Goal: Task Accomplishment & Management: Manage account settings

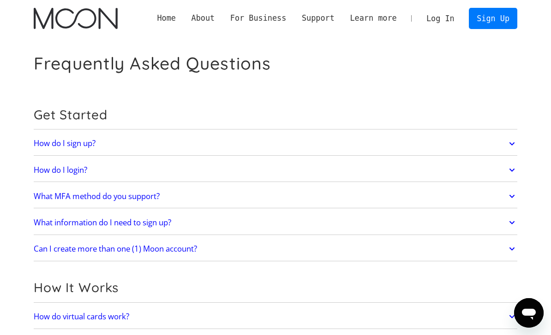
click at [90, 25] on img "home" at bounding box center [76, 18] width 84 height 21
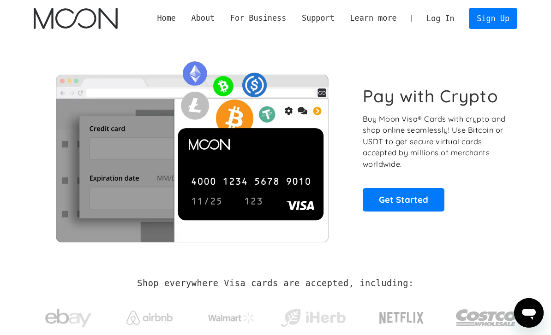
click at [450, 20] on link "Log In" at bounding box center [440, 18] width 43 height 20
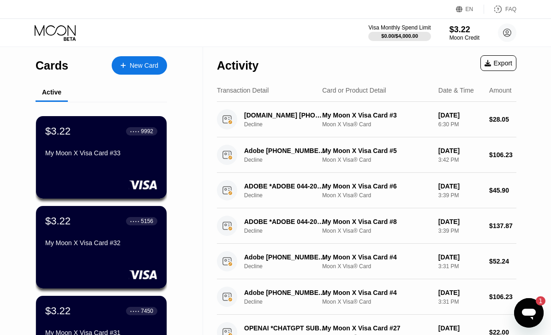
click at [117, 147] on div "$3.22 ● ● ● ● 9992 My Moon X Visa Card #33" at bounding box center [101, 143] width 112 height 35
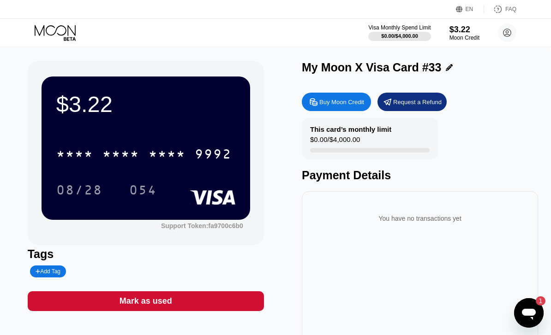
click at [219, 149] on div "9992" at bounding box center [213, 155] width 37 height 15
click at [195, 152] on div "9992" at bounding box center [213, 155] width 37 height 15
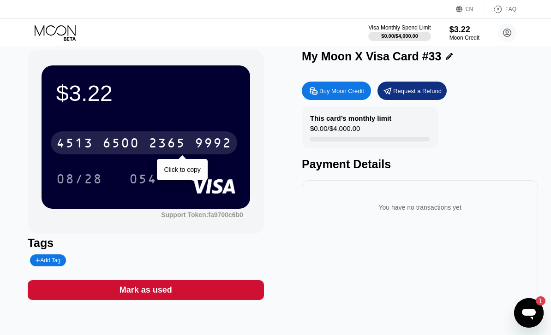
scroll to position [16, 0]
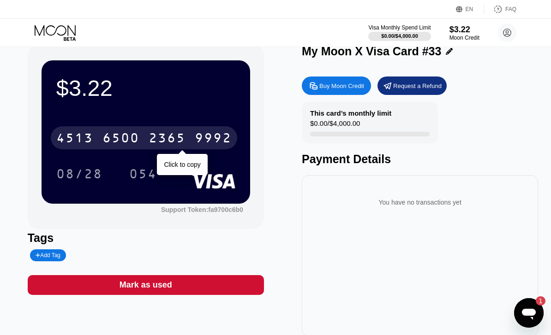
click at [57, 37] on icon at bounding box center [56, 33] width 43 height 16
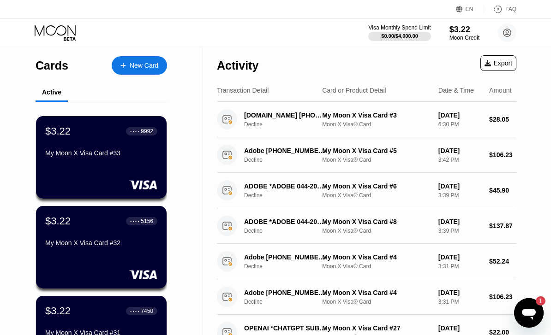
click at [120, 175] on div "$3.22 ● ● ● ● 9992 My Moon X Visa Card #33" at bounding box center [101, 157] width 131 height 83
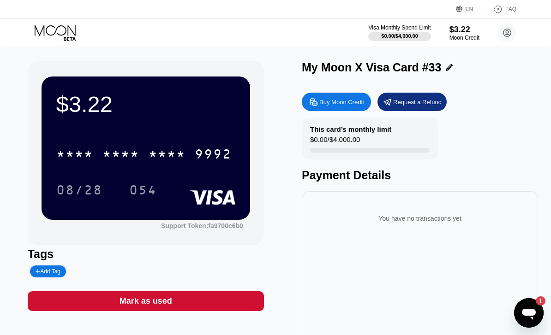
click at [188, 152] on div "* * * * * * * * * * * * 9992" at bounding box center [144, 154] width 186 height 23
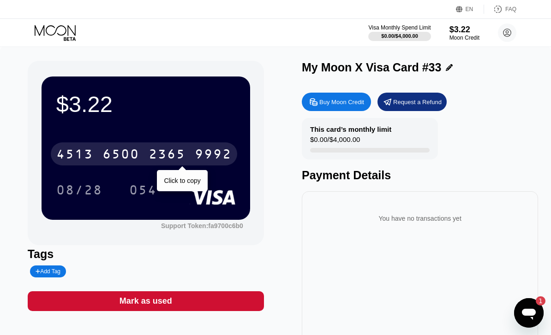
click at [57, 34] on icon at bounding box center [56, 33] width 43 height 16
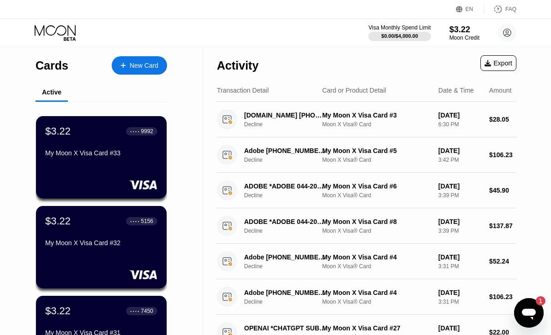
click at [114, 163] on div "$3.22 ● ● ● ● 9992 My Moon X Visa Card #33" at bounding box center [101, 157] width 131 height 83
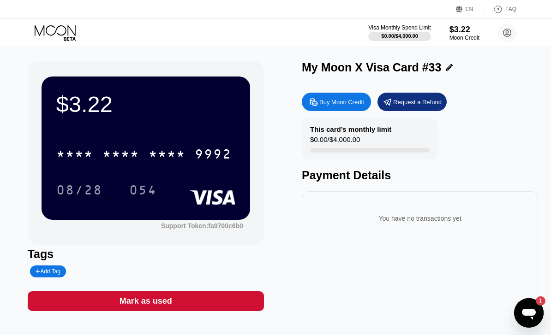
click at [68, 32] on icon at bounding box center [55, 30] width 41 height 11
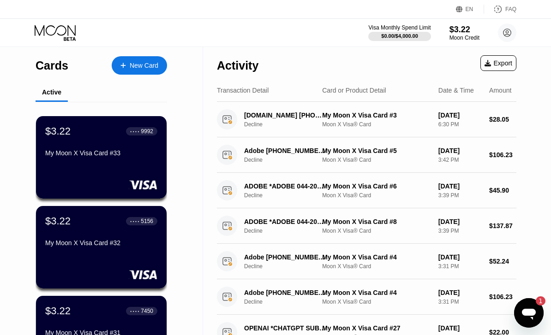
click at [124, 256] on div "$3.22 ● ● ● ● 5156 My Moon X Visa Card #32" at bounding box center [101, 247] width 131 height 83
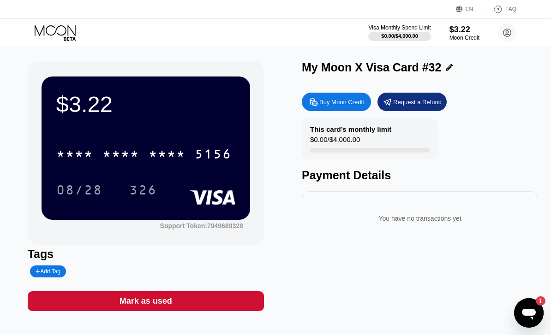
click at [198, 153] on div "5156" at bounding box center [213, 155] width 37 height 15
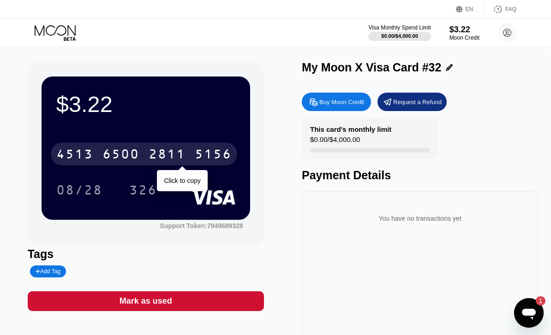
click at [272, 166] on div "$3.22 [CREDIT_CARD_NUMBER] Click to copy 08/28 326 Support Token: 7949689328 Ta…" at bounding box center [276, 207] width 496 height 292
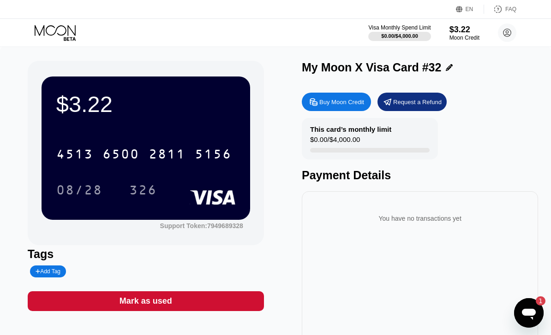
click at [229, 159] on div "5156" at bounding box center [213, 155] width 37 height 15
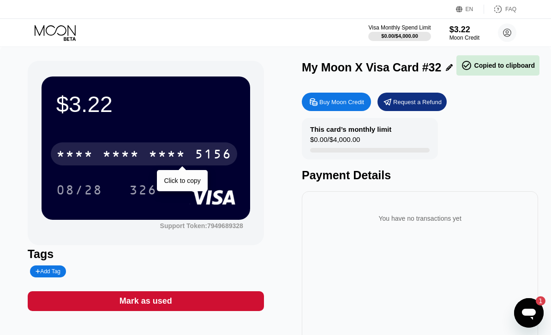
click at [280, 138] on div "$3.22 * * * * * * * * * * * * 5156 Click to copy 08/28 326 Support Token: 79496…" at bounding box center [276, 207] width 496 height 292
click at [56, 36] on icon at bounding box center [56, 33] width 43 height 16
